Goal: Use online tool/utility

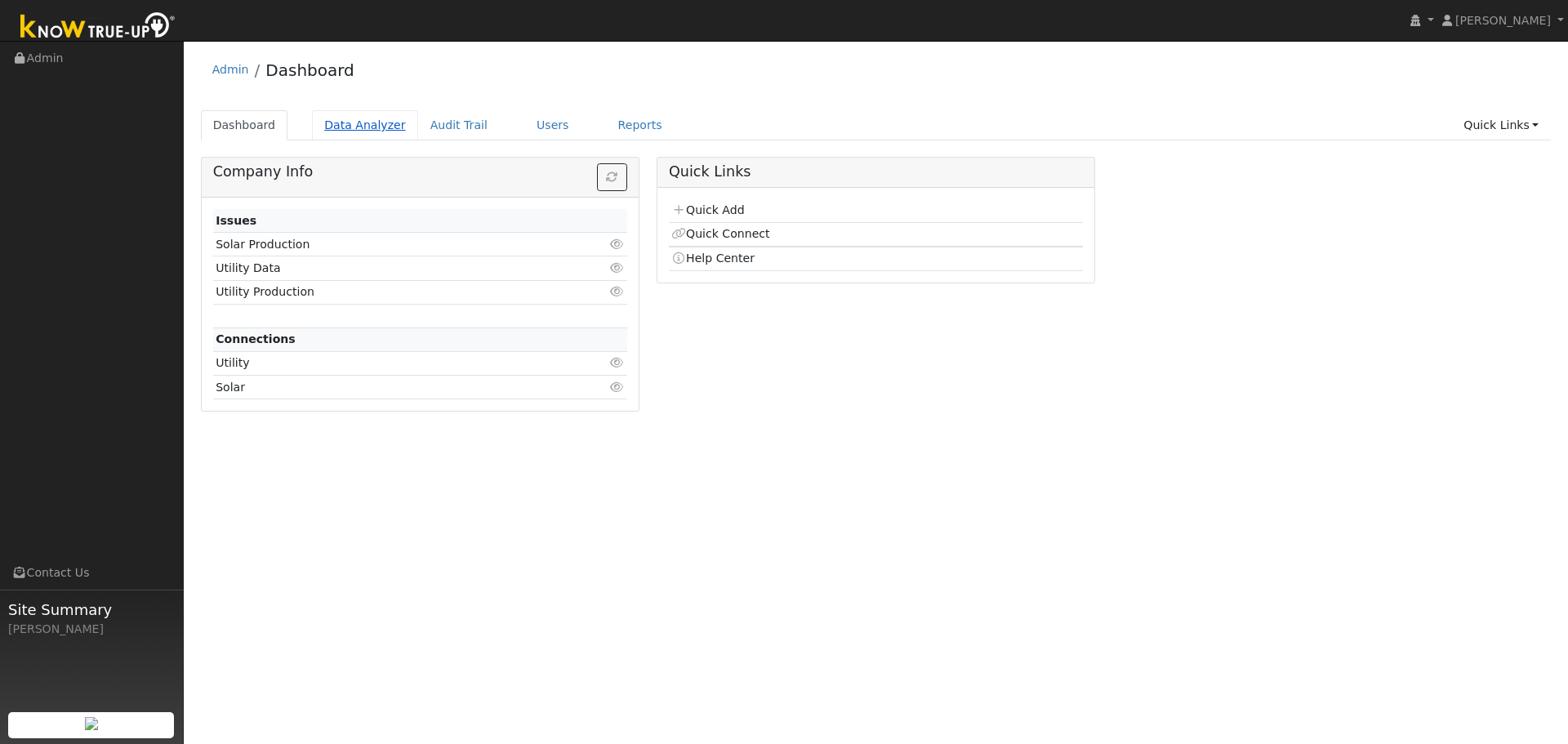
click at [340, 130] on link "Data Analyzer" at bounding box center [365, 125] width 107 height 31
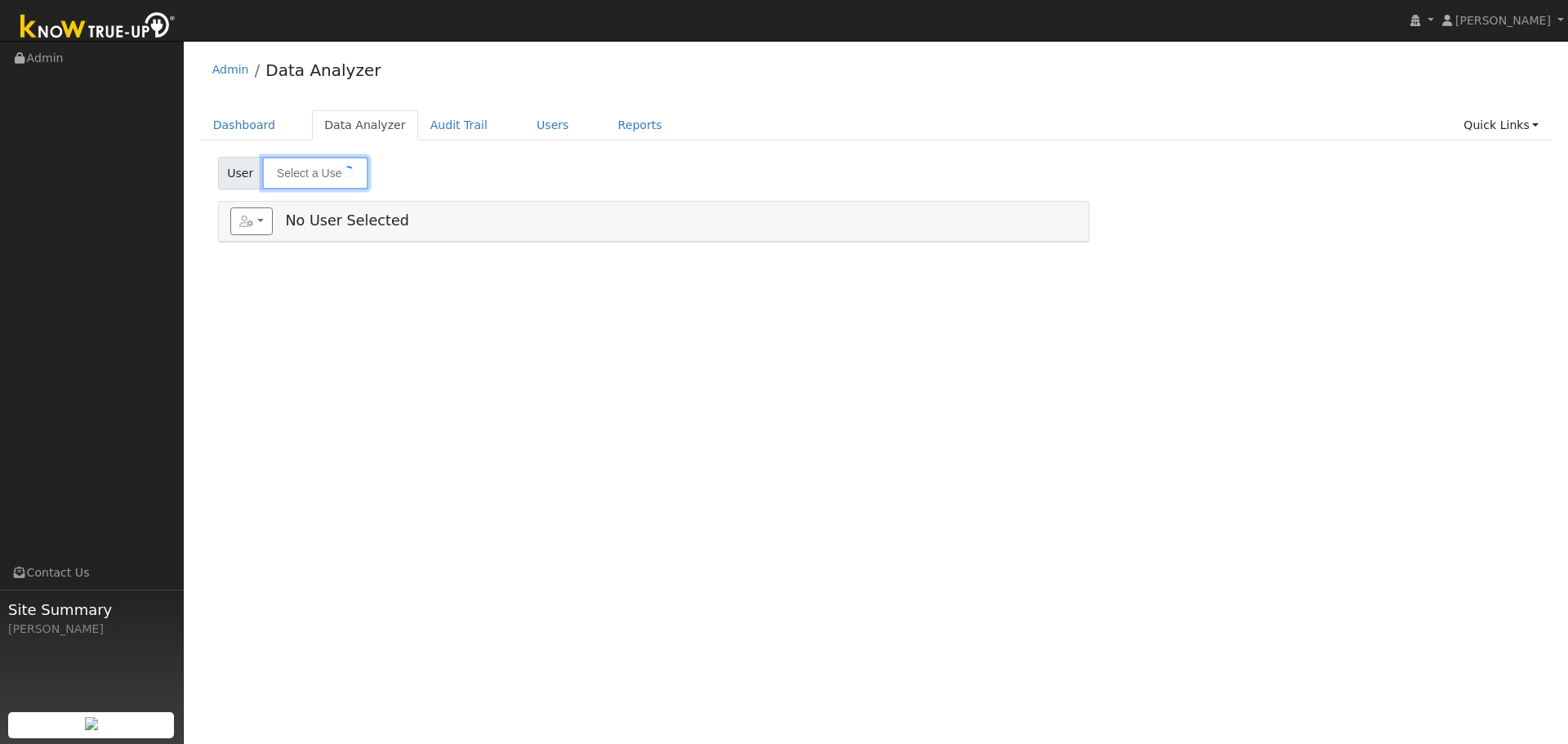
click at [300, 175] on input "text" at bounding box center [315, 173] width 107 height 33
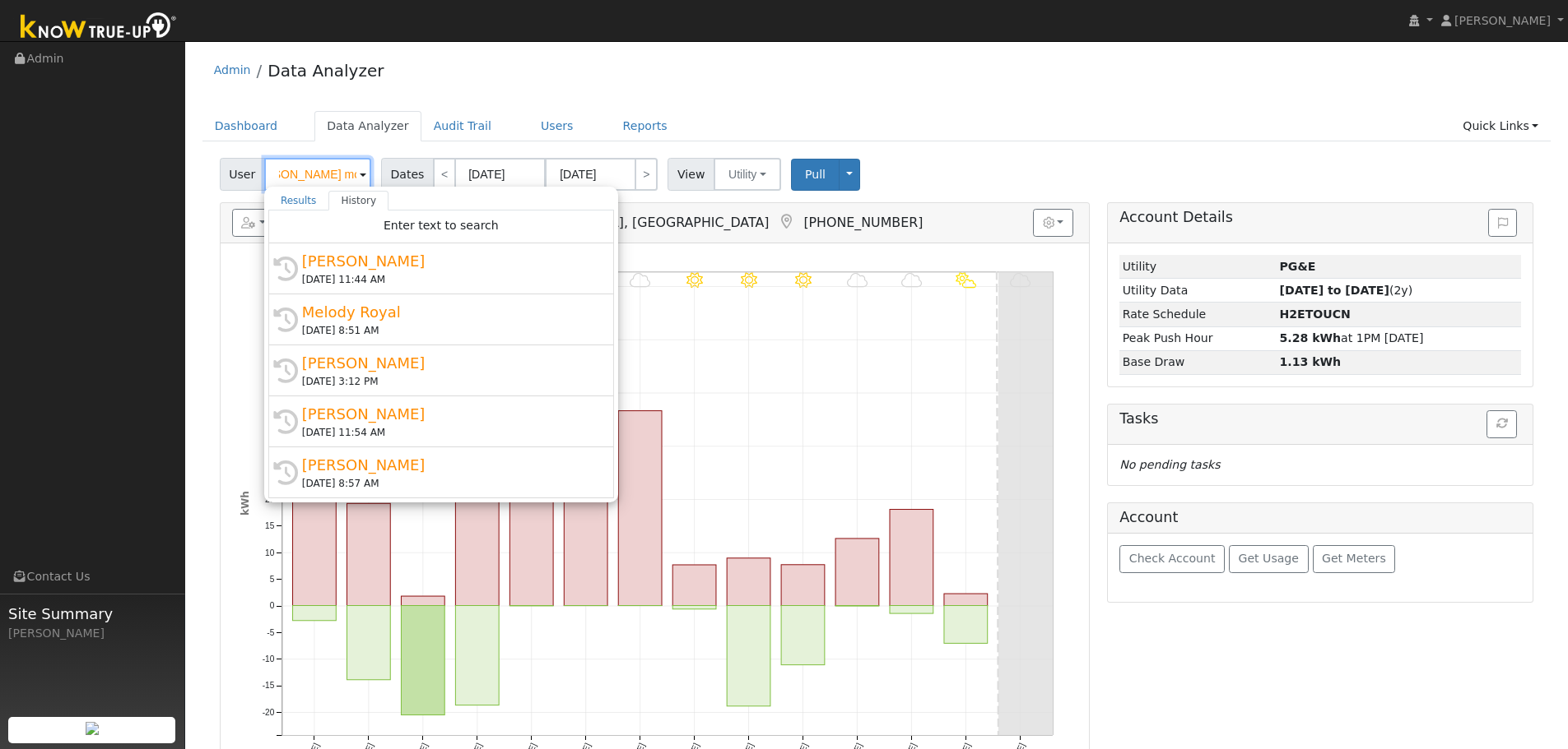
scroll to position [0, 40]
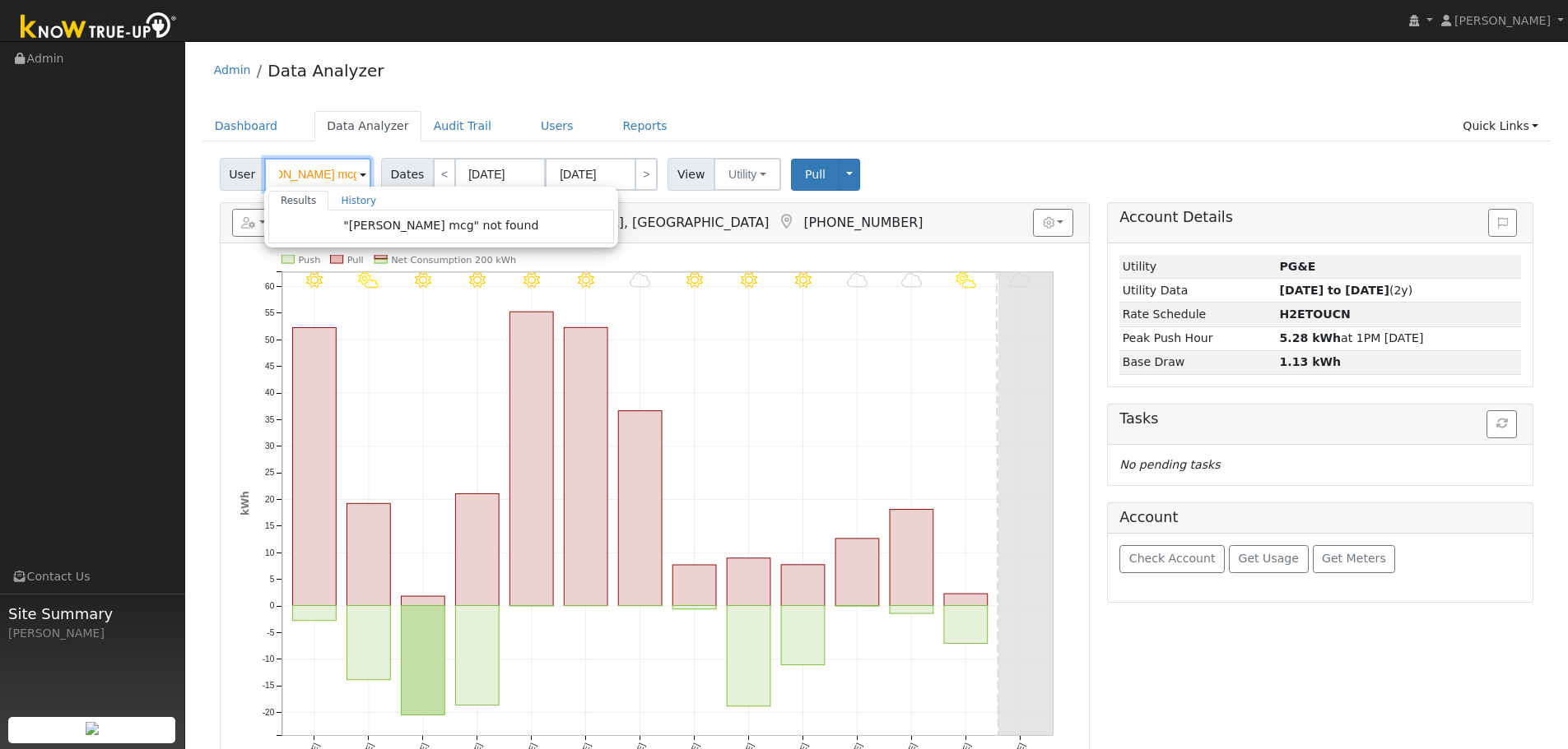
drag, startPoint x: 306, startPoint y: 174, endPoint x: 353, endPoint y: 172, distance: 47.0
click at [353, 172] on input "[PERSON_NAME] mcg" at bounding box center [317, 174] width 107 height 33
type input "[PERSON_NAME]"
click at [311, 179] on input "[PERSON_NAME]" at bounding box center [317, 174] width 107 height 33
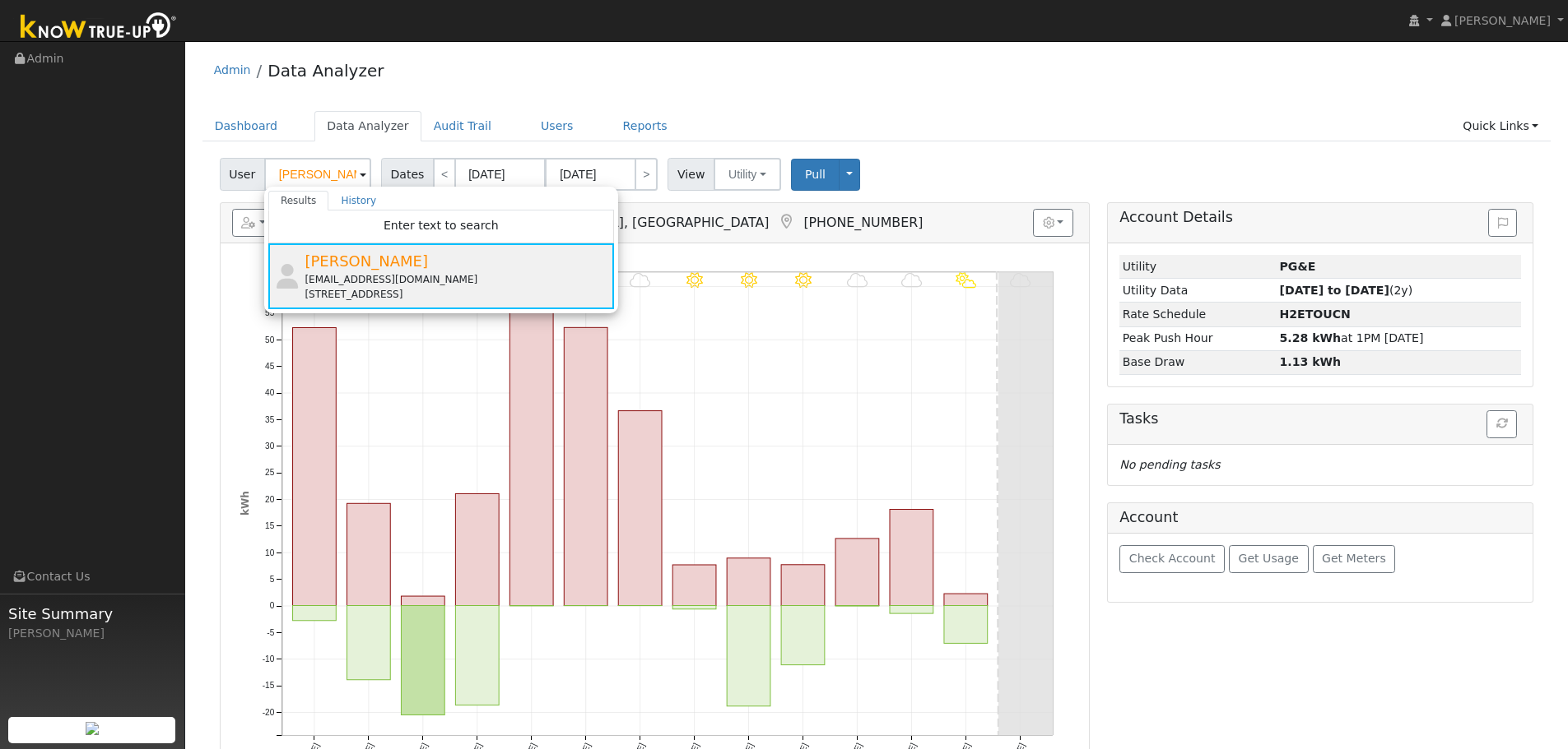
click at [452, 281] on div "[EMAIL_ADDRESS][DOMAIN_NAME]" at bounding box center [457, 280] width 305 height 15
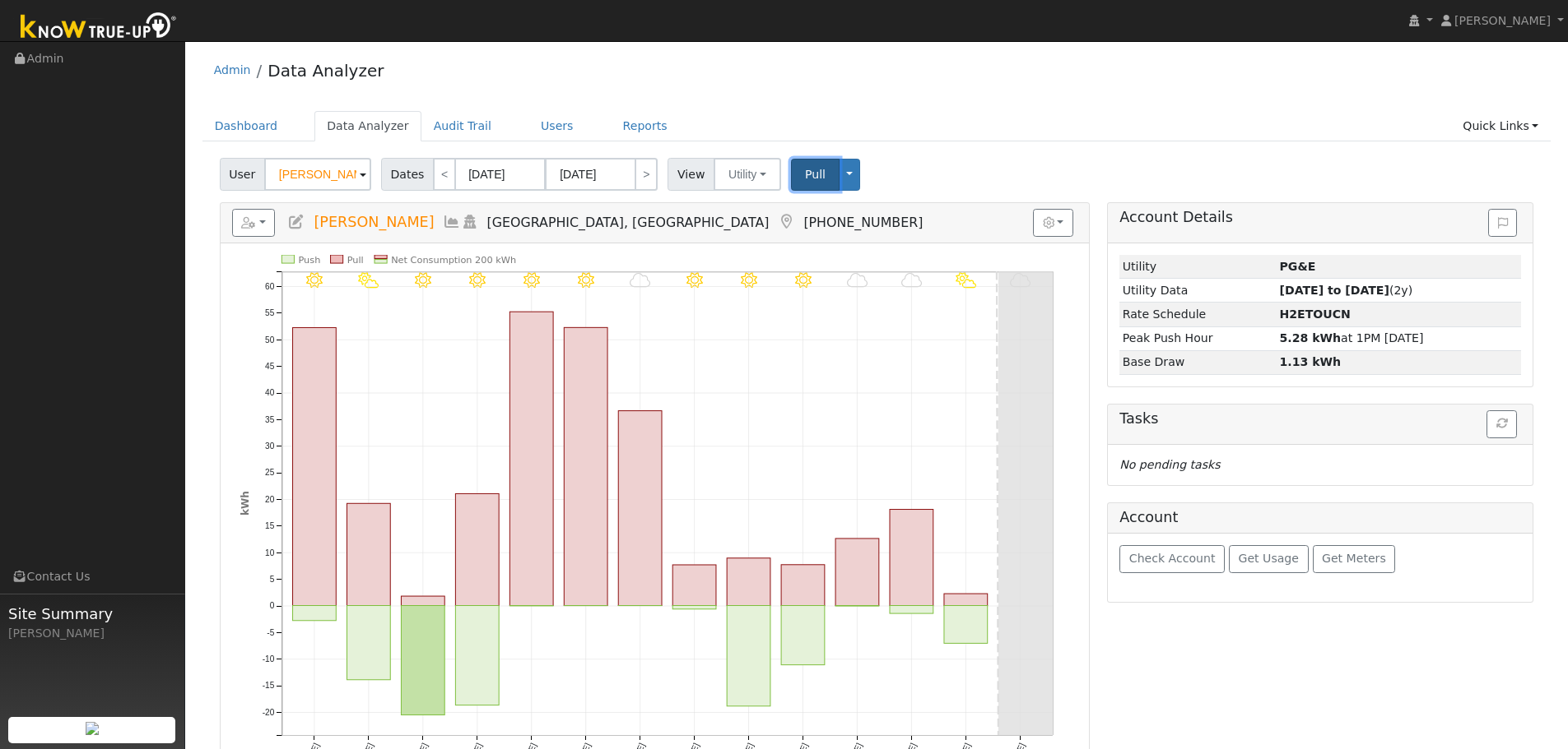
click at [796, 165] on button "Pull" at bounding box center [815, 175] width 49 height 32
